Goal: Navigation & Orientation: Find specific page/section

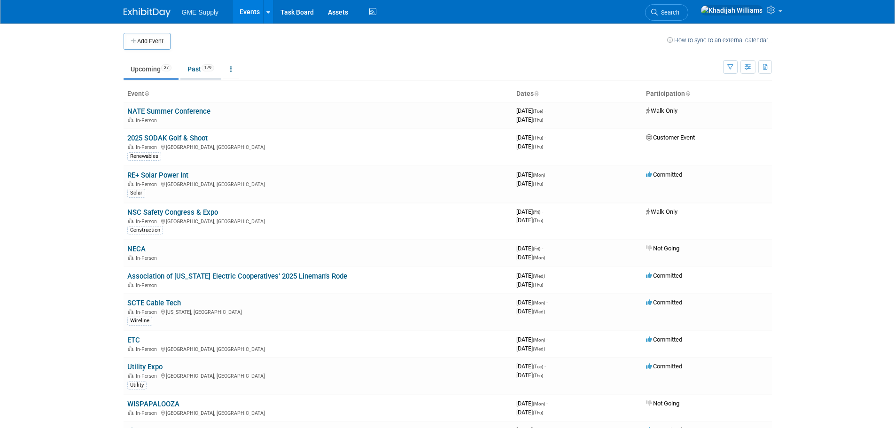
click at [186, 68] on link "Past 179" at bounding box center [200, 69] width 41 height 18
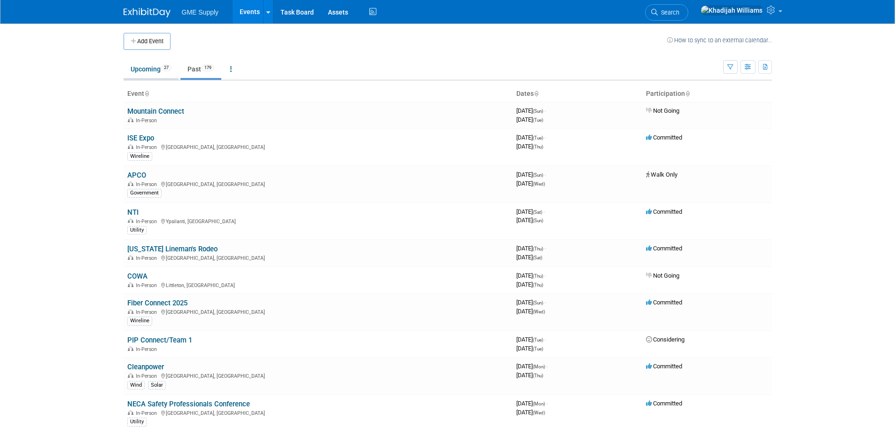
click at [159, 70] on link "Upcoming 27" at bounding box center [151, 69] width 55 height 18
